Goal: Find specific page/section: Find specific page/section

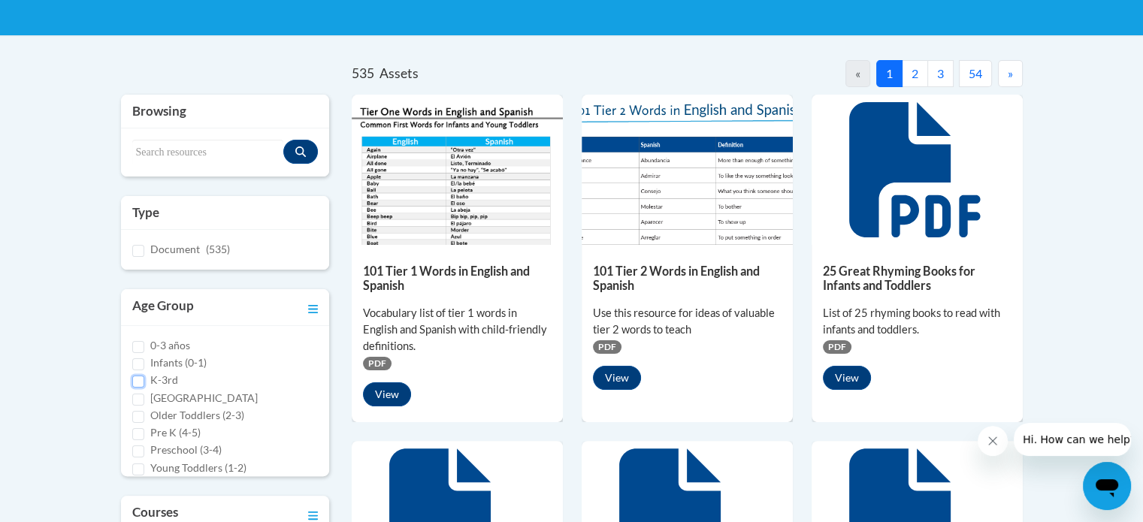
click at [136, 381] on input "K-3rd" at bounding box center [138, 382] width 12 height 12
checkbox input "true"
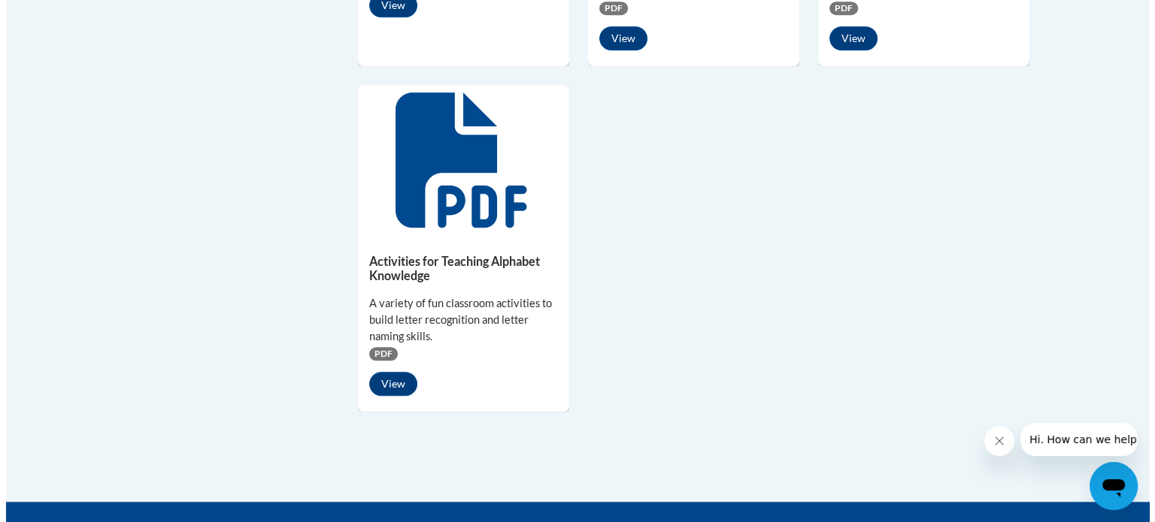
scroll to position [1405, 0]
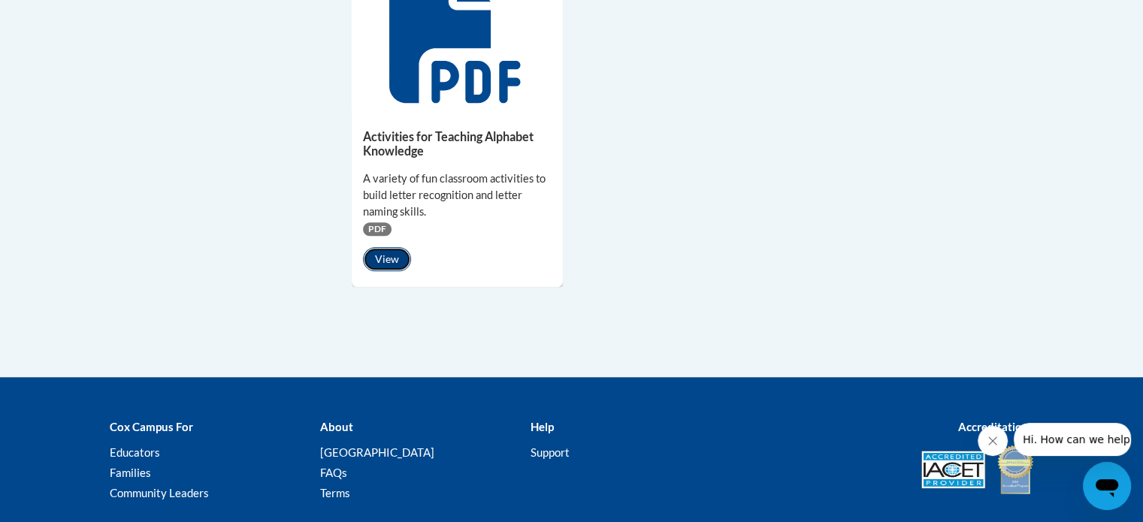
click at [391, 257] on button "View" at bounding box center [387, 259] width 48 height 24
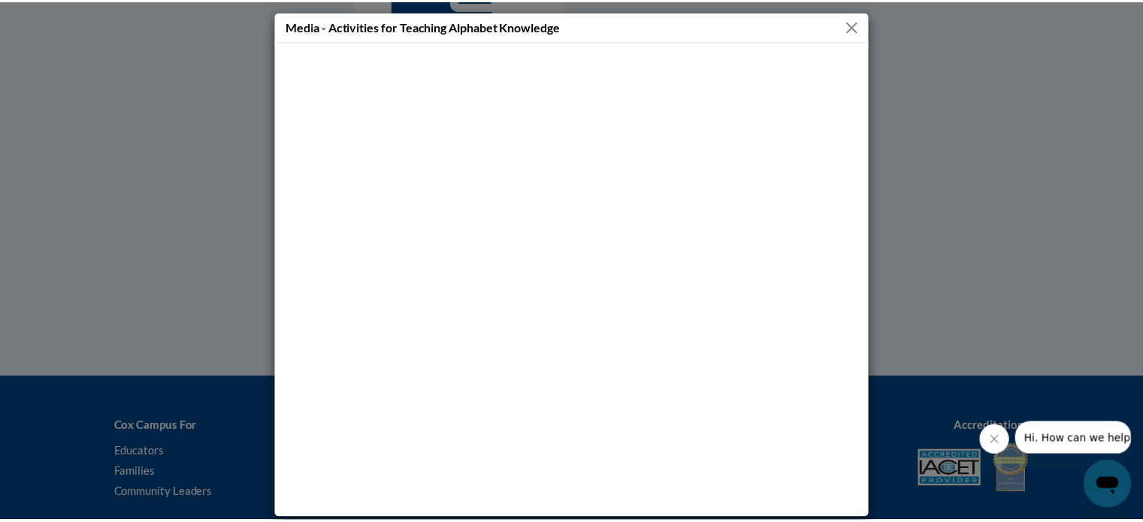
scroll to position [0, 0]
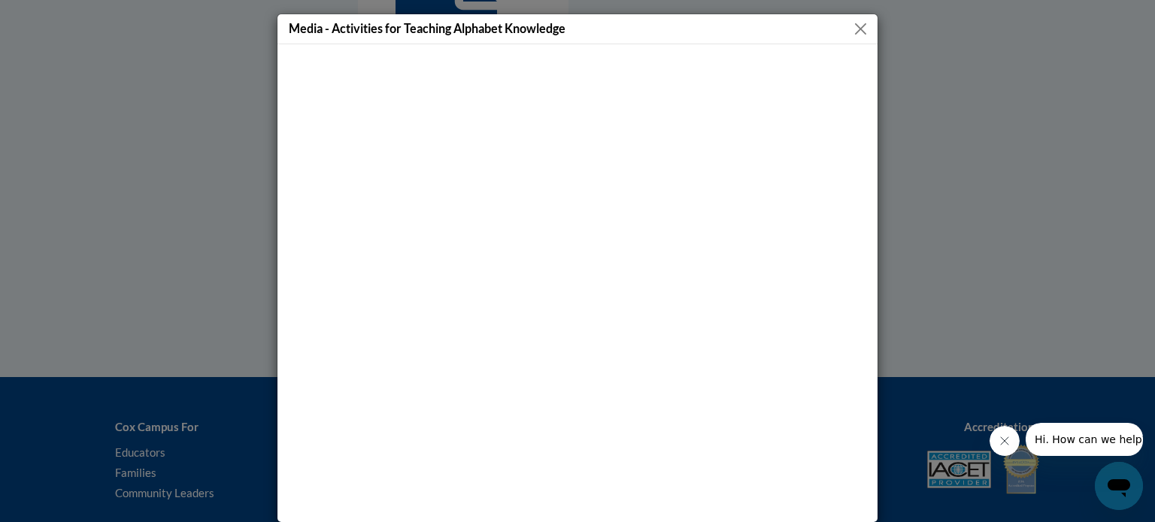
click at [861, 29] on button "Close" at bounding box center [860, 29] width 19 height 19
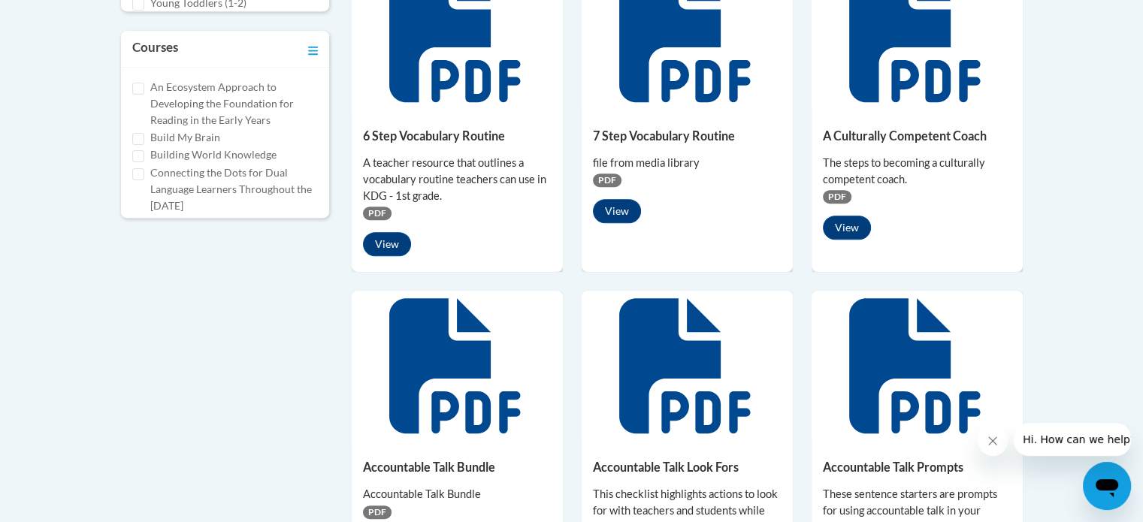
scroll to position [728, 0]
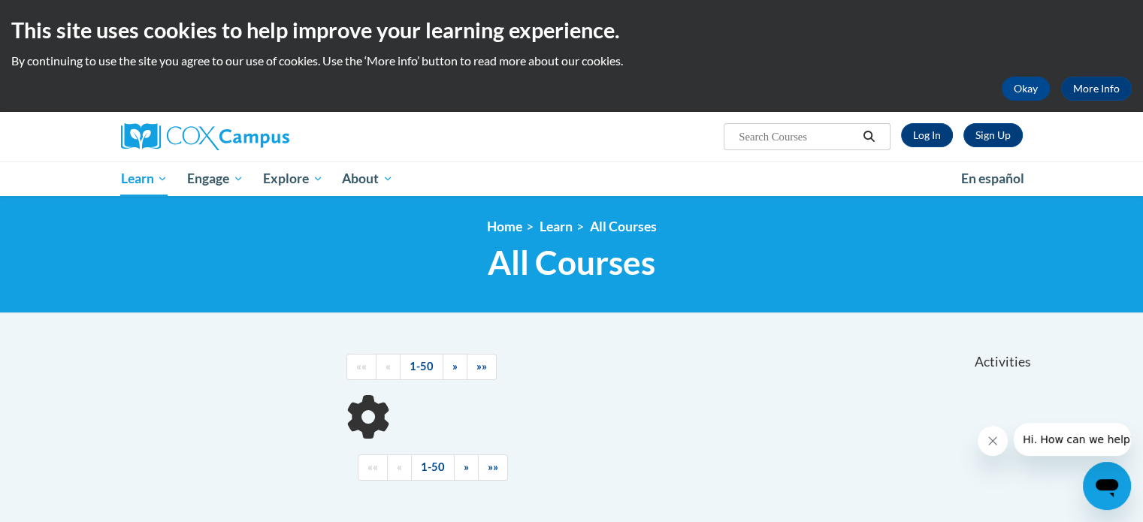
click at [995, 444] on icon "Close message from company" at bounding box center [993, 441] width 12 height 12
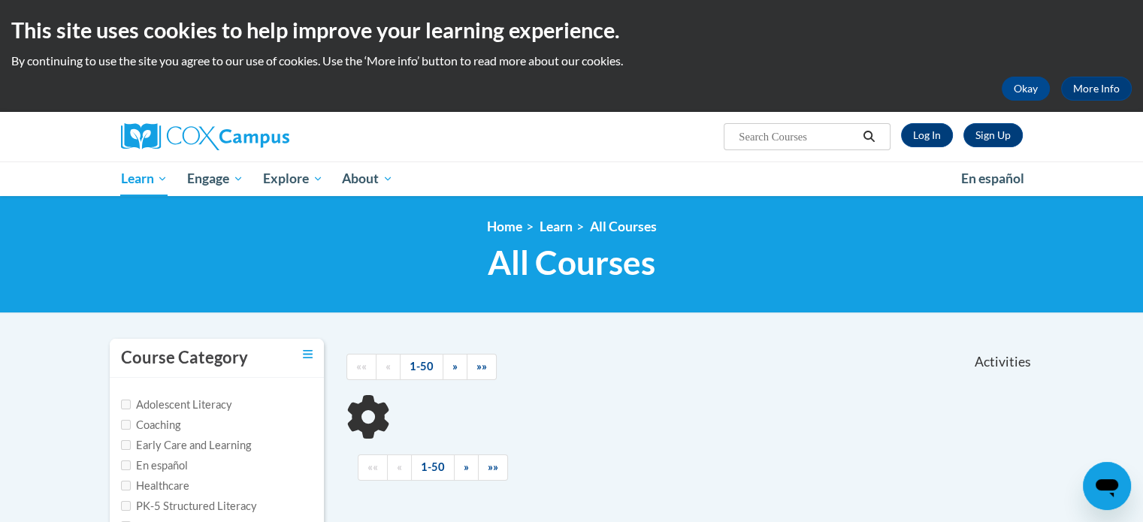
scroll to position [388, 0]
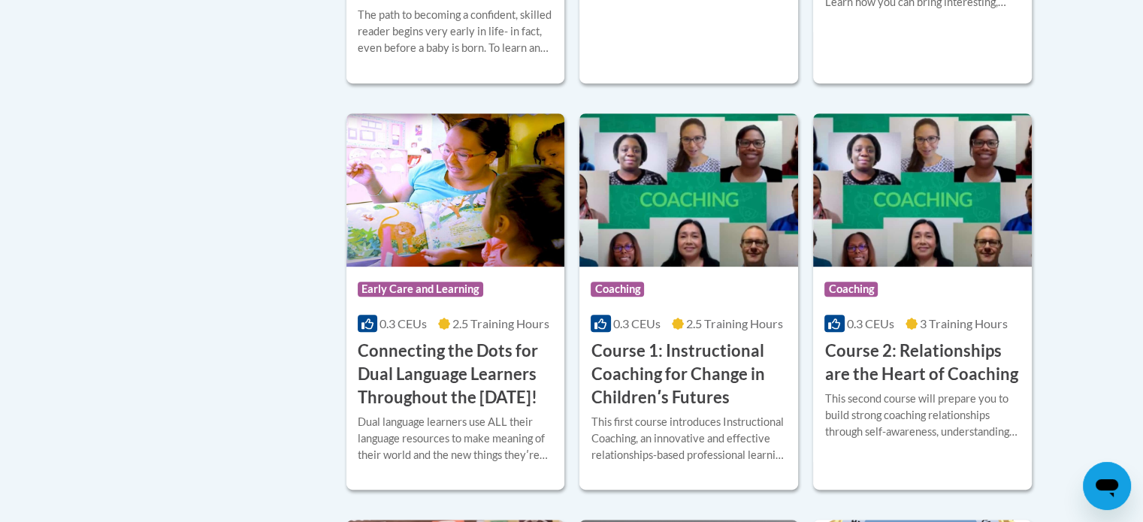
scroll to position [752, 0]
